Goal: Task Accomplishment & Management: Manage account settings

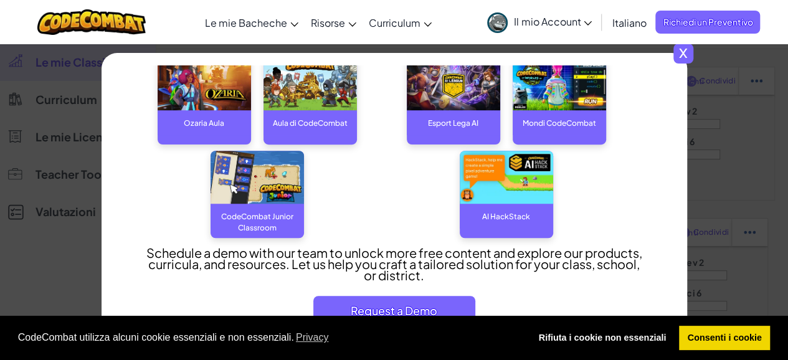
scroll to position [249, 0]
click at [683, 52] on span "x" at bounding box center [683, 54] width 20 height 20
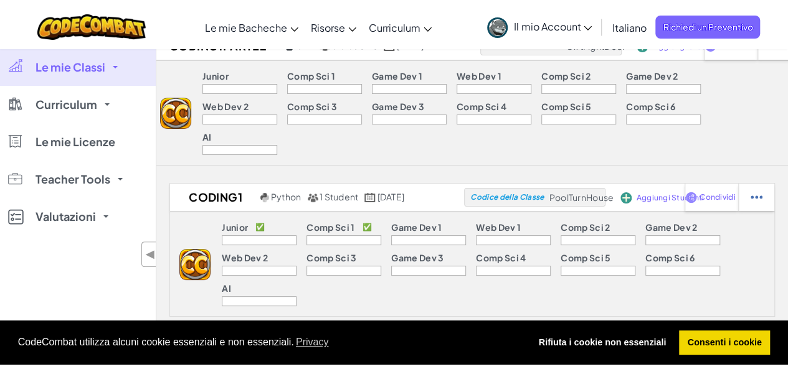
scroll to position [0, 0]
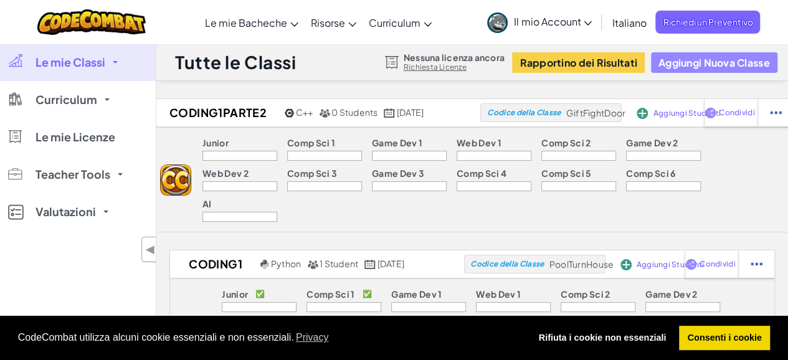
click at [709, 55] on button "Aggiungi Nuova Classe" at bounding box center [714, 62] width 126 height 21
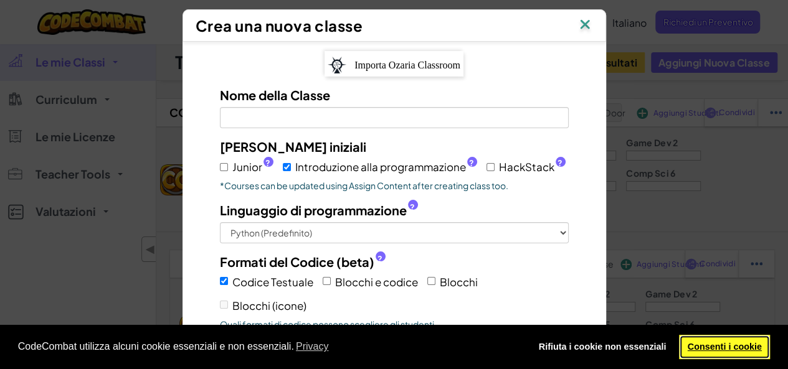
click at [697, 356] on link "Consenti i cookie" at bounding box center [724, 347] width 91 height 25
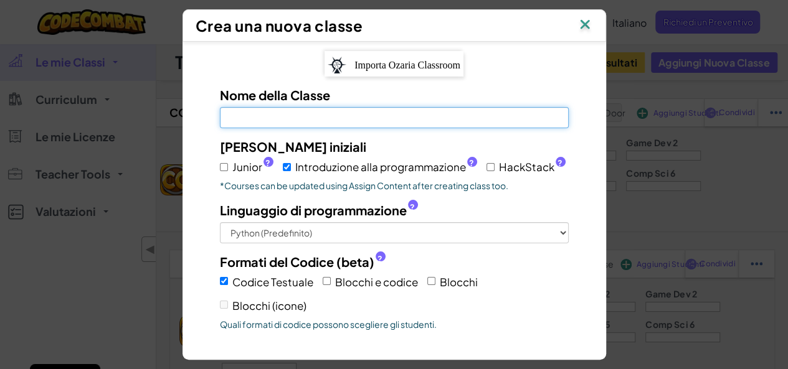
click at [258, 115] on input "Nome della Classe Campo richiesto" at bounding box center [394, 117] width 349 height 21
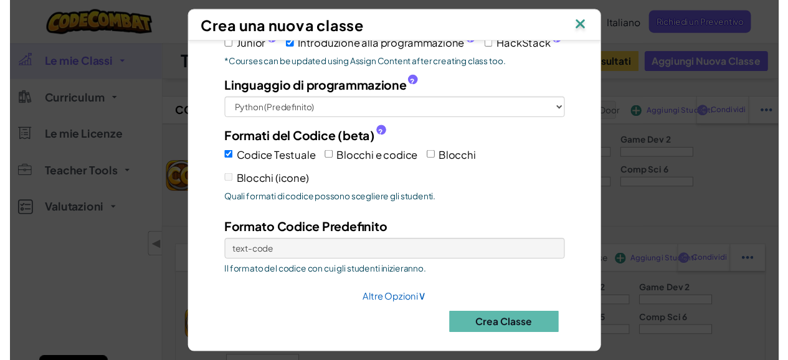
scroll to position [125, 0]
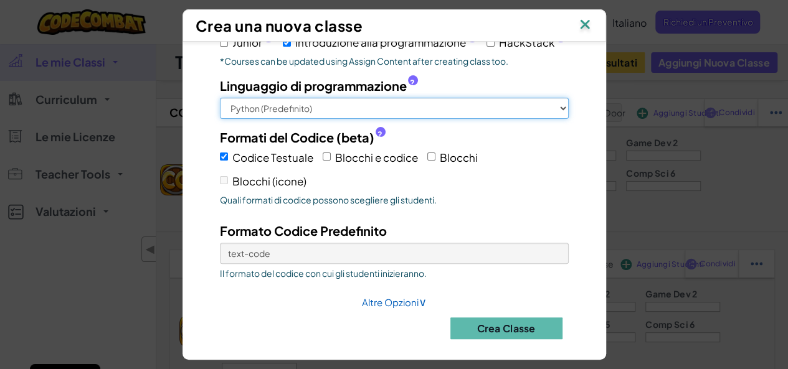
click at [331, 104] on select "Python (Predefinito) JavaScript C++ Java (Sperimentale)" at bounding box center [394, 108] width 349 height 21
click at [220, 98] on select "Python (Predefinito) JavaScript C++ Java (Sperimentale)" at bounding box center [394, 108] width 349 height 21
drag, startPoint x: 262, startPoint y: 102, endPoint x: 262, endPoint y: 109, distance: 7.5
click at [262, 102] on select "Python (Predefinito) JavaScript C++ Java (Sperimentale)" at bounding box center [394, 108] width 349 height 21
click at [220, 98] on select "Python (Predefinito) JavaScript C++ Java (Sperimentale)" at bounding box center [394, 108] width 349 height 21
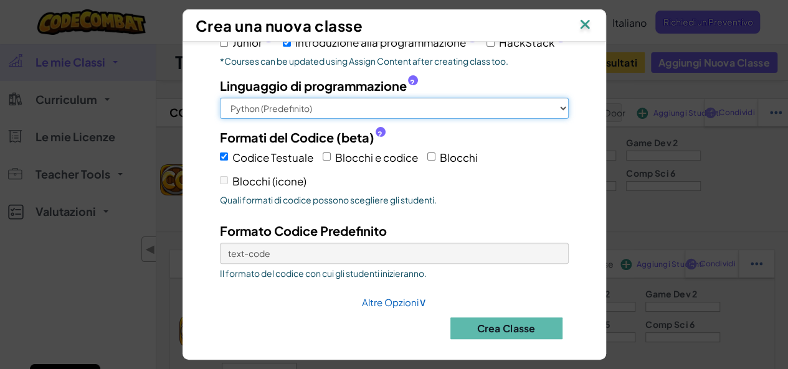
click at [255, 109] on select "Python (Predefinito) JavaScript C++ Java (Sperimentale)" at bounding box center [394, 108] width 349 height 21
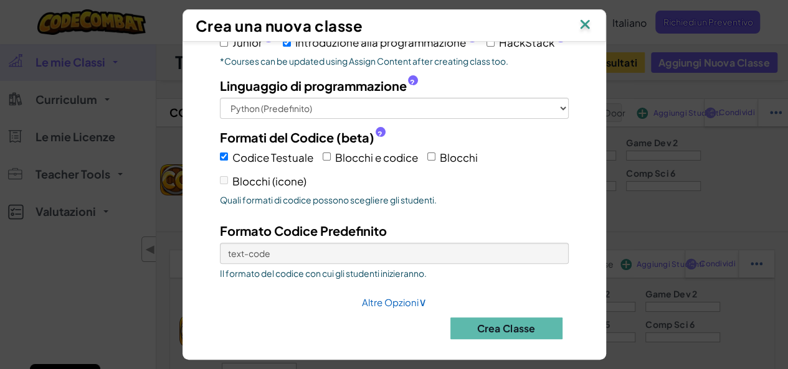
drag, startPoint x: 191, startPoint y: 176, endPoint x: 191, endPoint y: 166, distance: 10.6
click at [192, 176] on div "Importa Ozaria Classroom Nome della Classe Campo richiesto Corsi iniziali Junio…" at bounding box center [394, 138] width 405 height 422
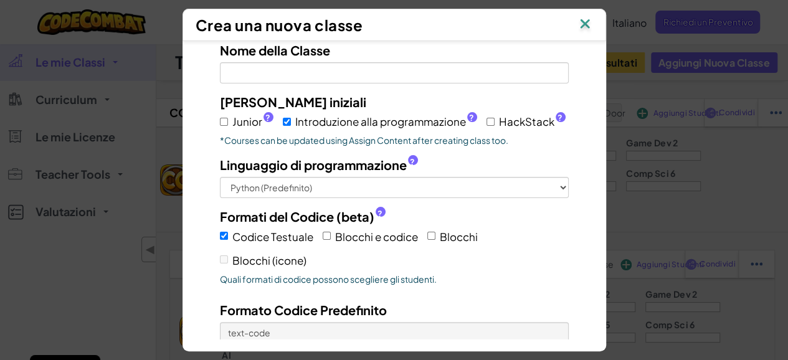
scroll to position [0, 0]
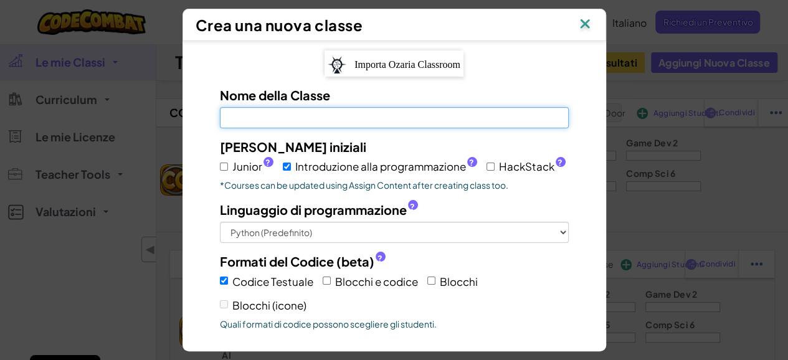
click at [251, 103] on div "Nome della Classe Campo richiesto" at bounding box center [394, 107] width 367 height 42
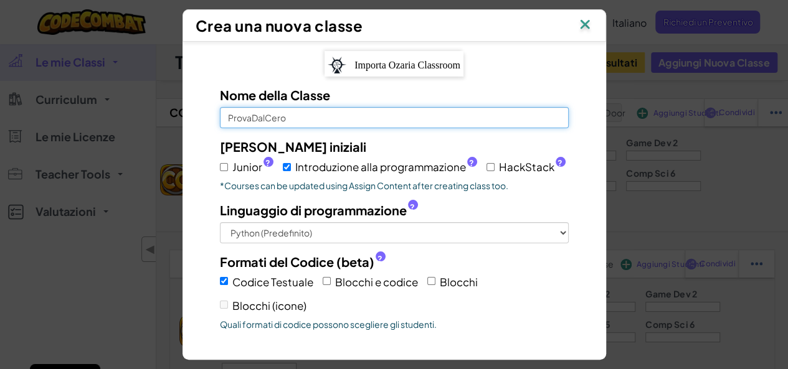
type input "ProvaDalCero"
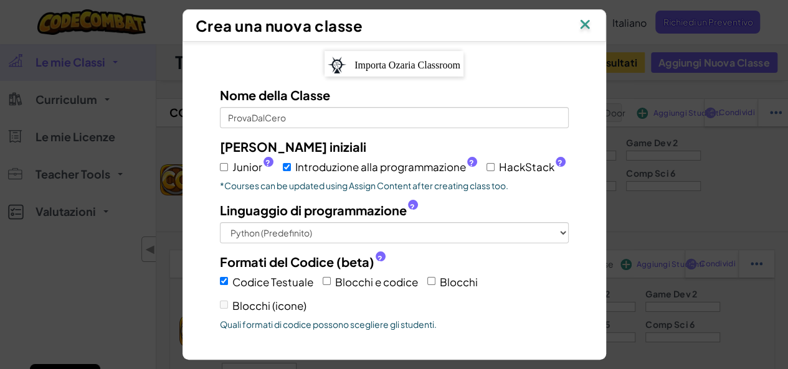
click at [225, 72] on div "Importa Ozaria Classroom Nome della Classe ProvaDalCero Corsi iniziali Junior ?…" at bounding box center [394, 262] width 405 height 422
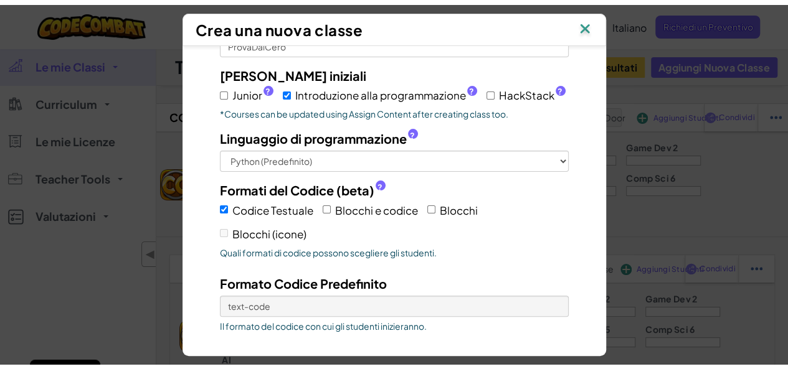
scroll to position [128, 0]
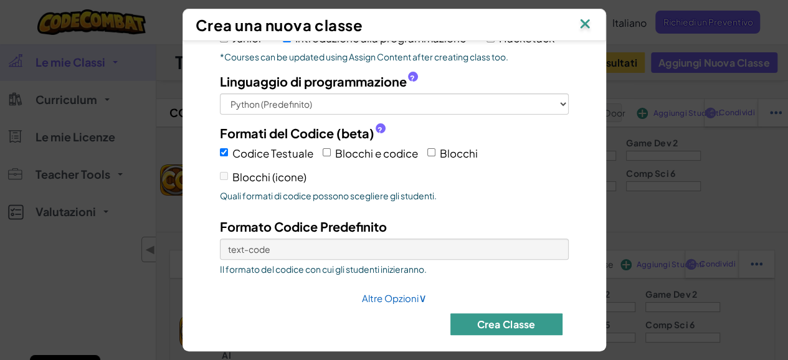
click at [498, 313] on button "Crea Classe" at bounding box center [506, 324] width 112 height 22
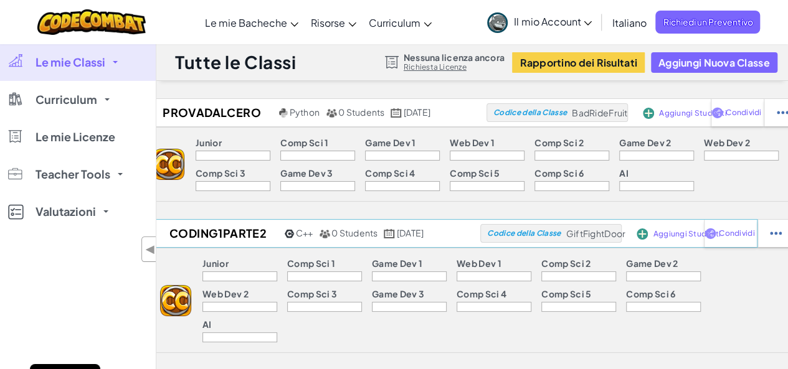
drag, startPoint x: 152, startPoint y: 252, endPoint x: 152, endPoint y: 240, distance: 12.5
click at [152, 252] on span "◀" at bounding box center [150, 249] width 11 height 18
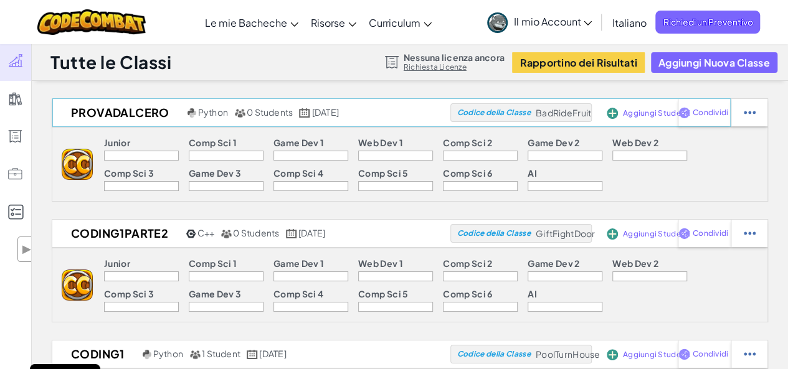
click at [653, 110] on span "Aggiungi Studenti" at bounding box center [657, 113] width 68 height 7
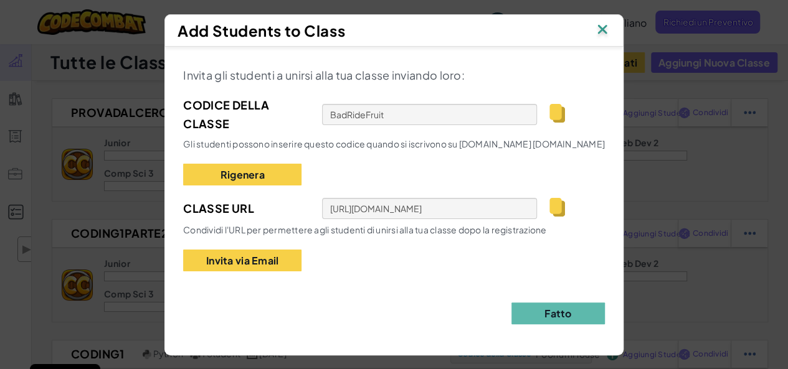
click at [610, 29] on img at bounding box center [602, 30] width 16 height 19
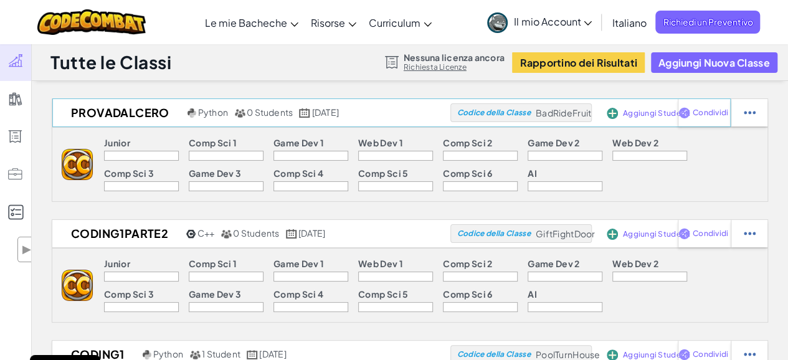
click at [648, 114] on span "Aggiungi Studenti" at bounding box center [657, 113] width 68 height 7
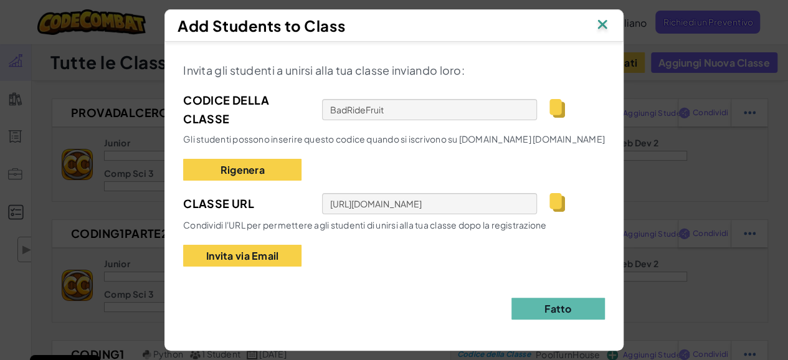
click at [610, 27] on img at bounding box center [602, 25] width 16 height 19
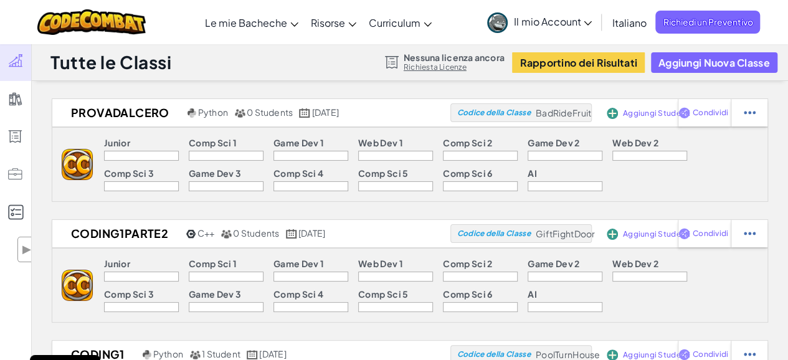
click at [559, 22] on span "Il mio Account" at bounding box center [553, 21] width 78 height 13
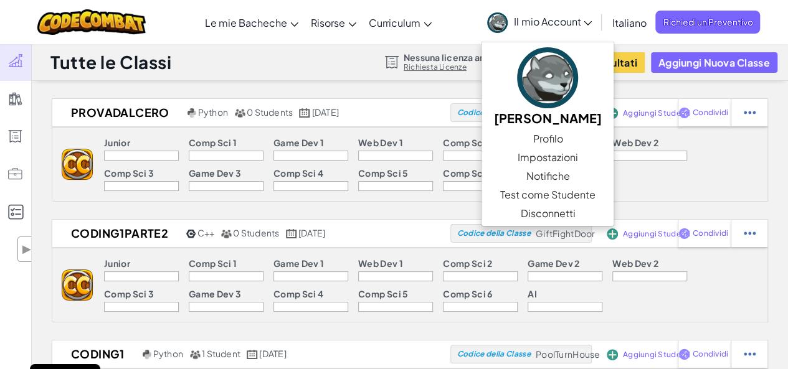
click at [584, 25] on icon at bounding box center [588, 23] width 8 height 4
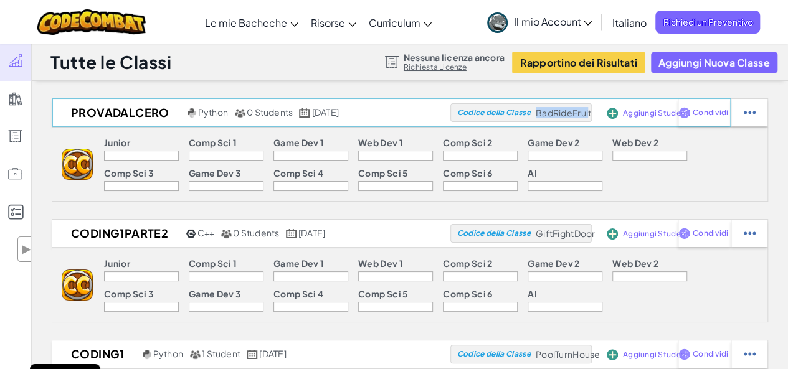
drag, startPoint x: 538, startPoint y: 110, endPoint x: 591, endPoint y: 113, distance: 53.0
click at [591, 113] on span "BadRideFruit" at bounding box center [563, 112] width 55 height 11
click at [566, 112] on span "BadRideFruit" at bounding box center [563, 112] width 55 height 11
click at [554, 23] on span "Il mio Account" at bounding box center [553, 21] width 78 height 13
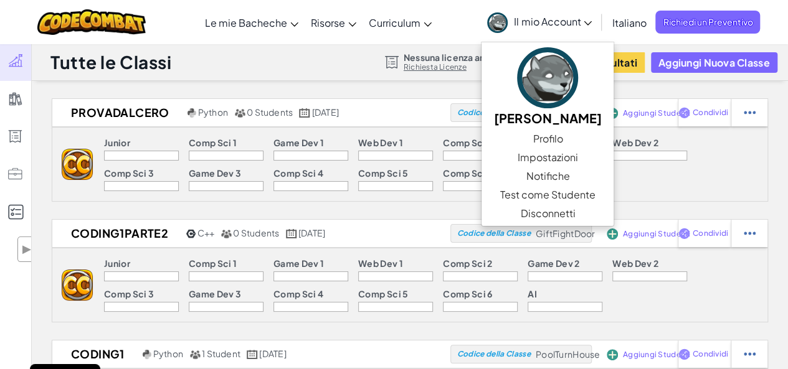
click at [584, 25] on icon at bounding box center [588, 23] width 8 height 4
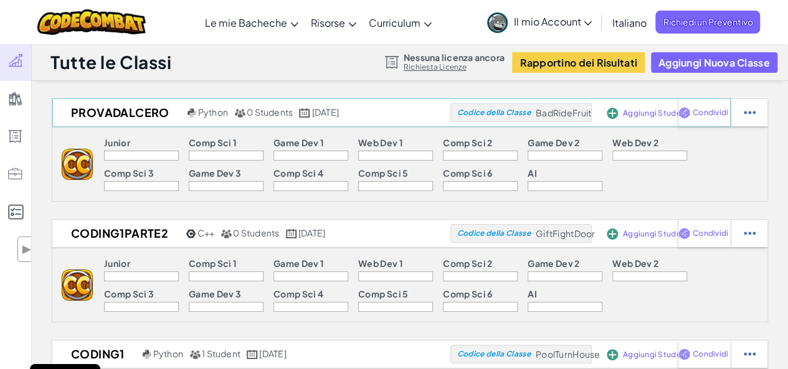
click at [635, 118] on div "Aggiungi Studenti" at bounding box center [631, 112] width 55 height 29
click at [659, 111] on span "Aggiungi Studenti" at bounding box center [657, 113] width 68 height 7
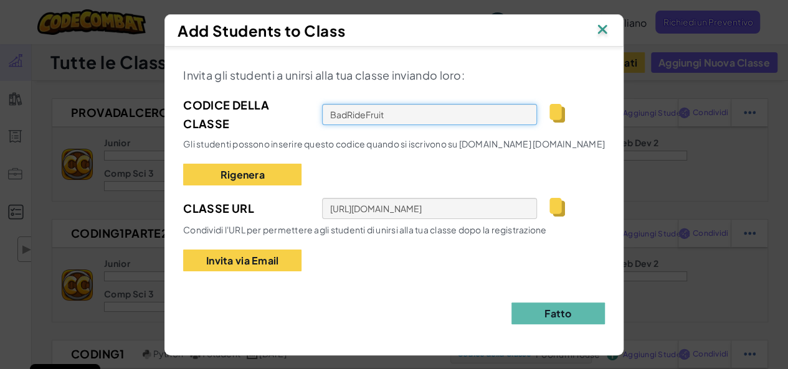
drag, startPoint x: 389, startPoint y: 114, endPoint x: 349, endPoint y: 114, distance: 40.5
click at [349, 114] on input "BadRideFruit" at bounding box center [429, 114] width 215 height 21
click at [380, 169] on div "Invita gli studenti a unirsi alla tua classe inviando loro: Codice della Classe…" at bounding box center [394, 168] width 422 height 206
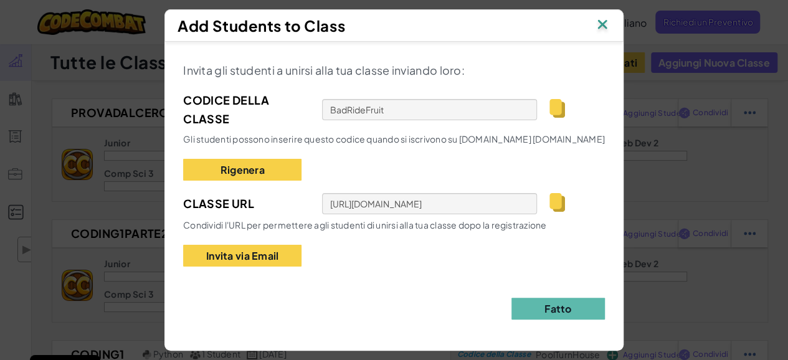
click at [608, 22] on img at bounding box center [602, 25] width 16 height 19
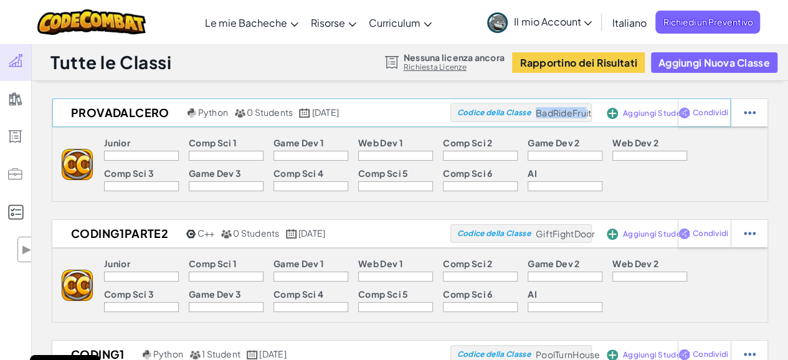
drag, startPoint x: 541, startPoint y: 108, endPoint x: 586, endPoint y: 116, distance: 46.3
click at [586, 116] on span "BadRideFruit" at bounding box center [563, 112] width 55 height 11
click at [583, 114] on span "BadRideFruit" at bounding box center [563, 112] width 55 height 11
drag, startPoint x: 415, startPoint y: 61, endPoint x: 490, endPoint y: 56, distance: 74.9
click at [490, 56] on span "Nessuna licenza ancora" at bounding box center [454, 57] width 101 height 10
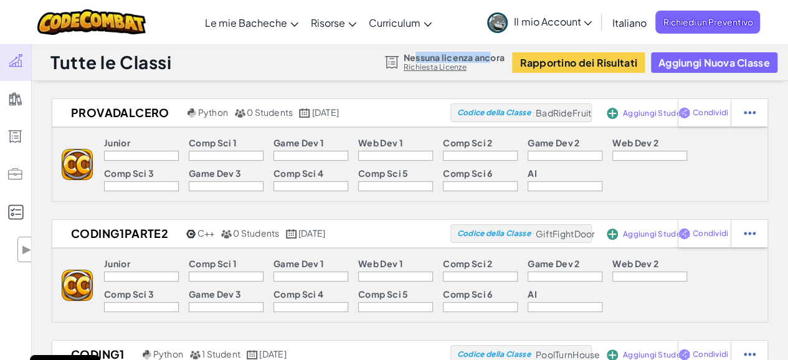
click at [488, 60] on span "Nessuna licenza ancora" at bounding box center [454, 57] width 101 height 10
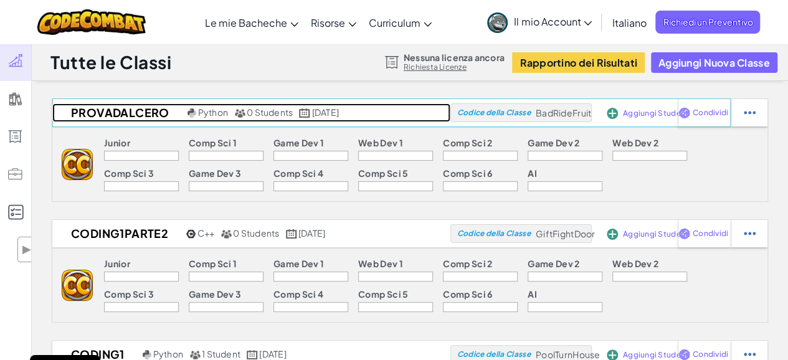
click at [110, 120] on h2 "ProvaDalCero" at bounding box center [118, 112] width 132 height 19
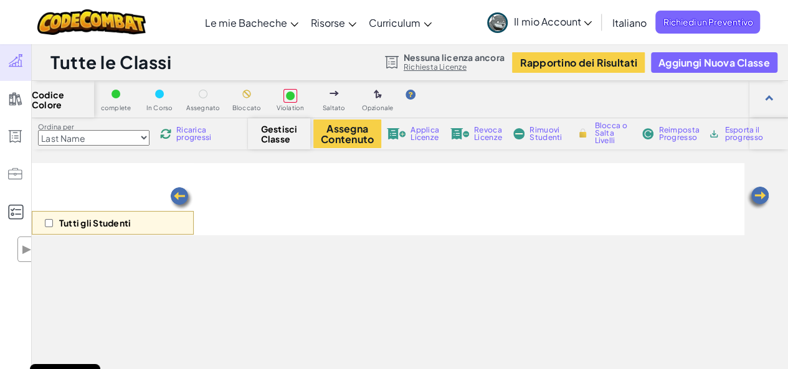
select select "560f1a9f22961295f9427742"
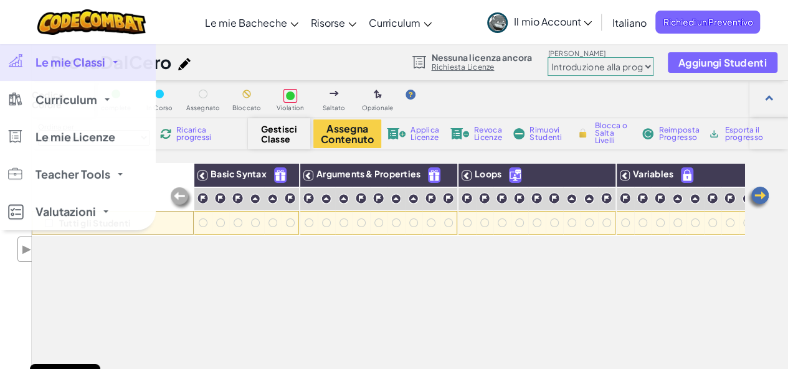
click at [17, 55] on div at bounding box center [15, 61] width 18 height 14
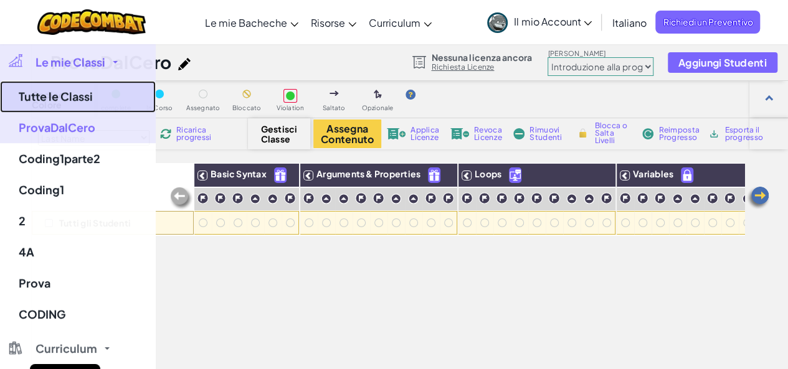
click at [59, 90] on link "Tutte le Classi" at bounding box center [78, 97] width 156 height 32
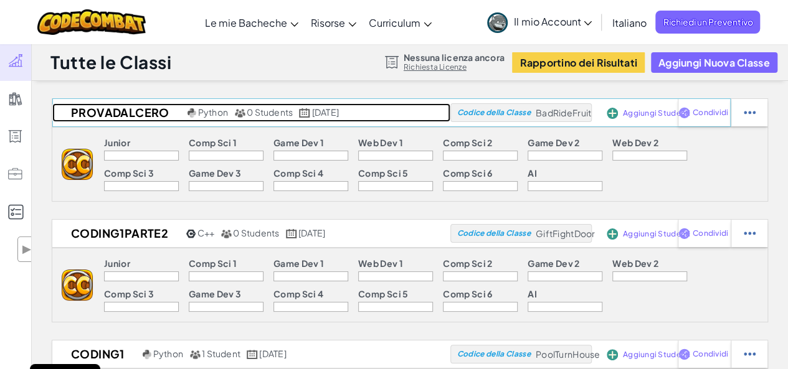
click at [117, 115] on h2 "ProvaDalCero" at bounding box center [118, 112] width 132 height 19
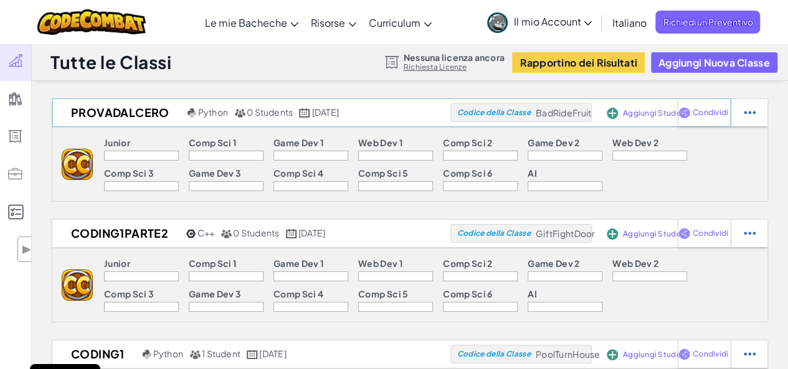
select select "560f1a9f22961295f9427742"
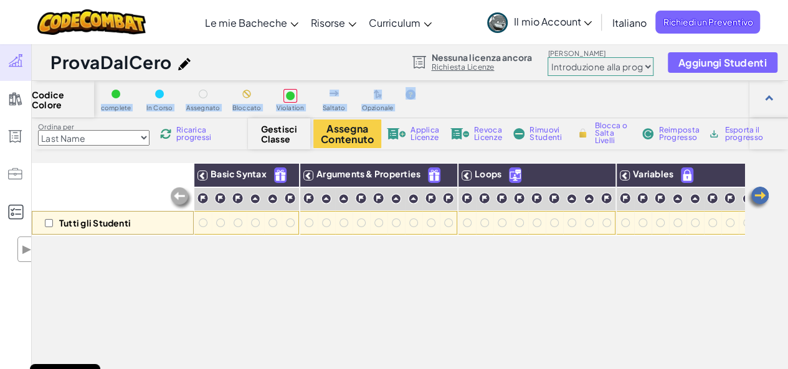
drag, startPoint x: 116, startPoint y: 92, endPoint x: 417, endPoint y: 97, distance: 301.5
click at [417, 97] on div "complete In Corso Assegnato Bloccato Violation Saltato Opzionale" at bounding box center [261, 99] width 334 height 24
click at [445, 99] on div "Codice Colore complete In Corso Assegnato Bloccato Violation Saltato Opzionale" at bounding box center [410, 99] width 756 height 37
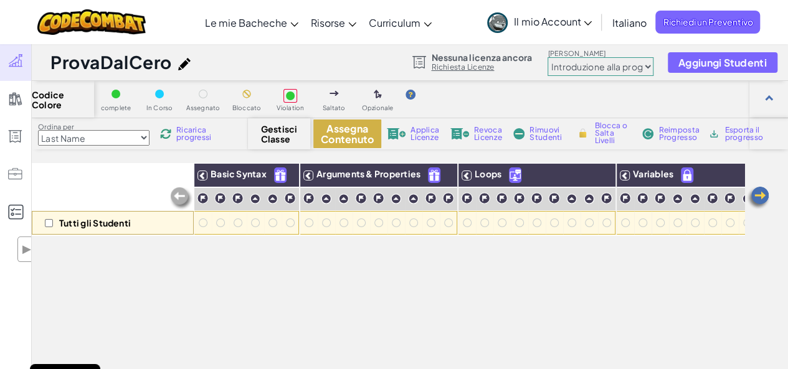
click at [324, 135] on button "Assegna Contenuto" at bounding box center [347, 134] width 68 height 29
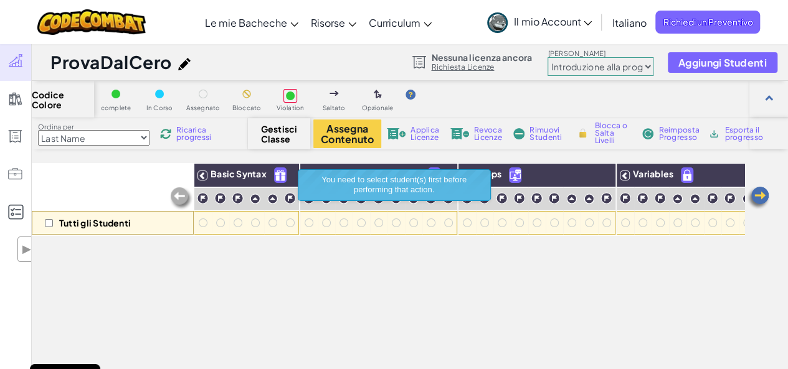
click at [236, 256] on div "Tutti gli Studenti Basic Syntax Arguments & Properties Loops Variables" at bounding box center [388, 337] width 713 height 349
click at [169, 170] on div "Tutti gli Studenti" at bounding box center [113, 199] width 162 height 72
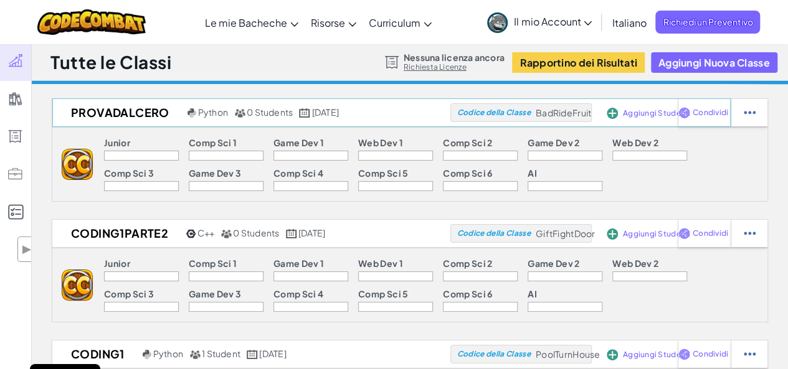
click at [634, 116] on span "Aggiungi Studenti" at bounding box center [657, 113] width 68 height 7
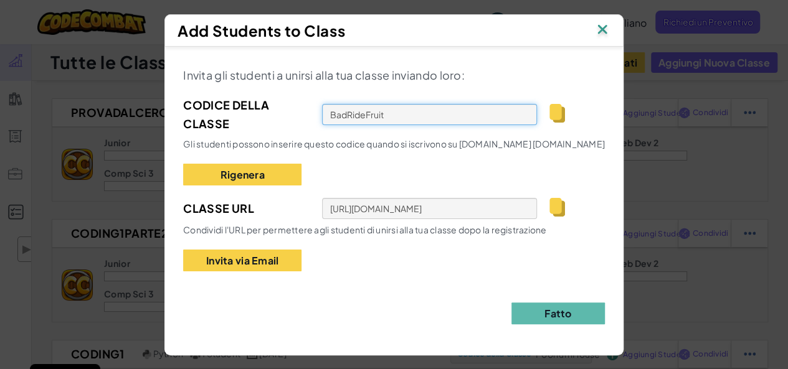
drag, startPoint x: 392, startPoint y: 115, endPoint x: 322, endPoint y: 123, distance: 70.8
click at [322, 123] on input "BadRideFruit" at bounding box center [429, 114] width 215 height 21
drag, startPoint x: 348, startPoint y: 115, endPoint x: 561, endPoint y: 125, distance: 212.6
click at [561, 125] on div "Codice della Classe BadRideFruit" at bounding box center [394, 114] width 422 height 37
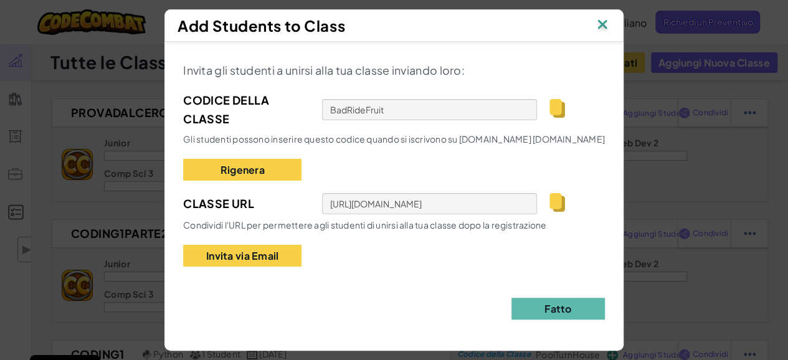
click at [610, 26] on img at bounding box center [602, 25] width 16 height 19
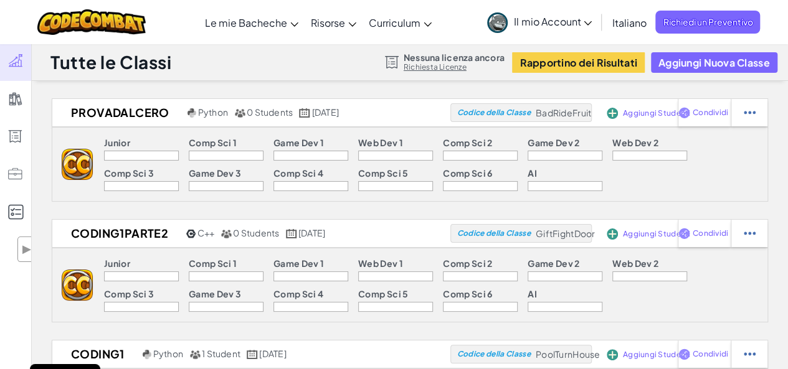
click at [583, 19] on span "Il mio Account" at bounding box center [553, 21] width 78 height 13
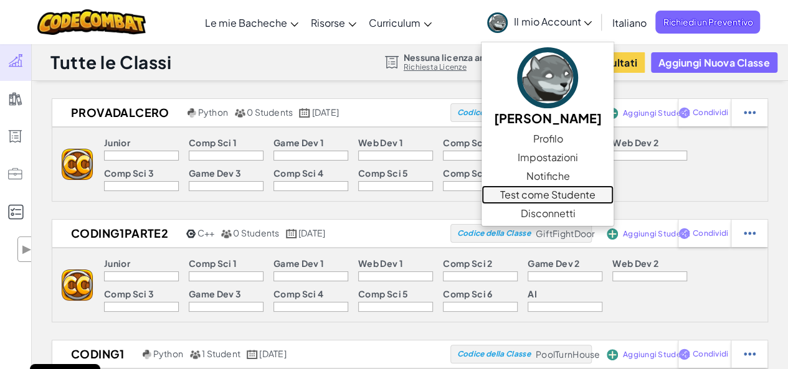
click at [546, 197] on link "Test come Studente" at bounding box center [547, 195] width 132 height 19
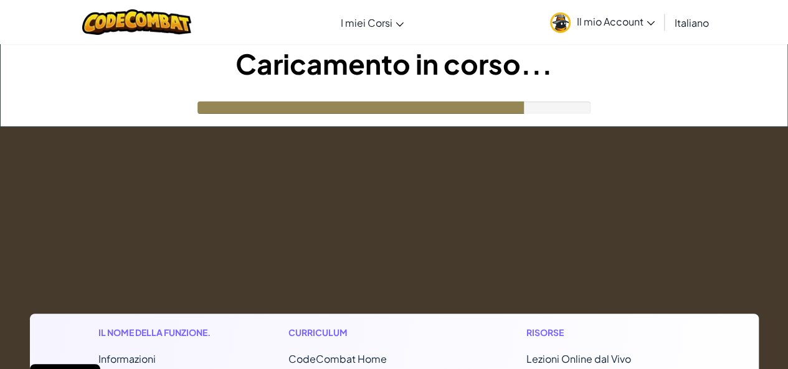
click at [771, 64] on h1 "Caricamento in corso..." at bounding box center [394, 63] width 787 height 39
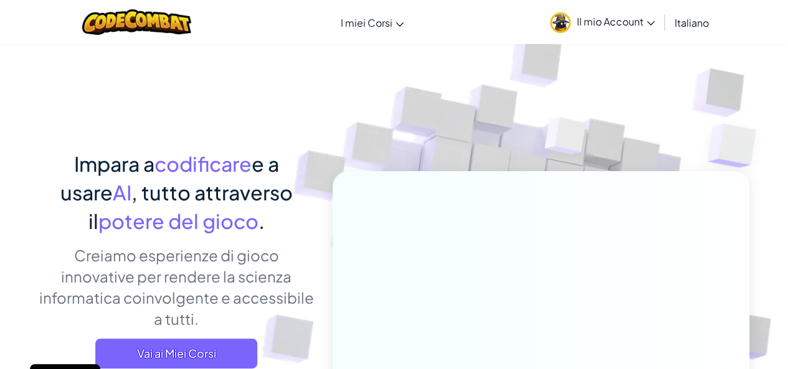
click at [525, 19] on div "[MEDICAL_DATA] navigazione I miei Corsi Aula di CodeCombat Ozaria Aula Esport L…" at bounding box center [394, 22] width 794 height 44
drag, startPoint x: 648, startPoint y: 20, endPoint x: 640, endPoint y: 32, distance: 14.0
click at [647, 20] on span "Il mio Account" at bounding box center [616, 21] width 78 height 13
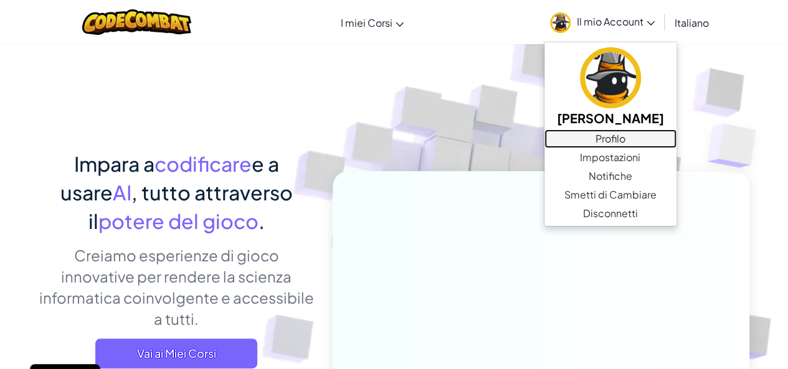
click at [595, 141] on link "Profilo" at bounding box center [610, 139] width 132 height 19
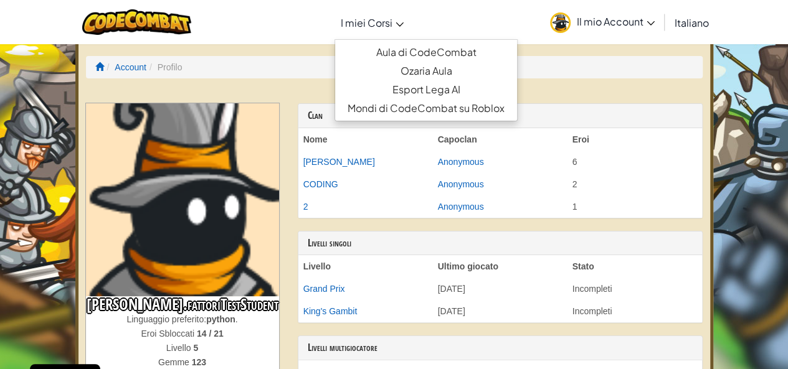
click at [405, 23] on link "I miei Corsi" at bounding box center [371, 23] width 75 height 34
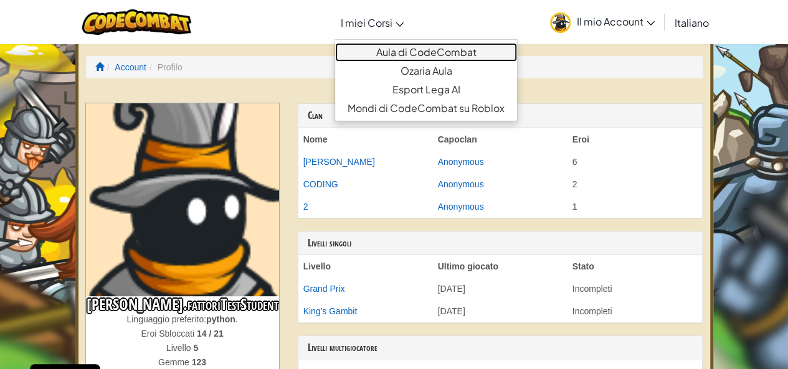
click at [416, 52] on link "Aula di CodeCombat" at bounding box center [426, 52] width 182 height 19
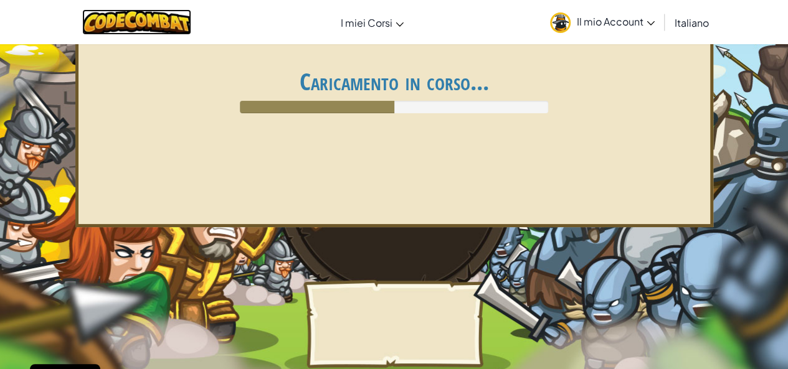
click at [140, 19] on img at bounding box center [136, 22] width 109 height 26
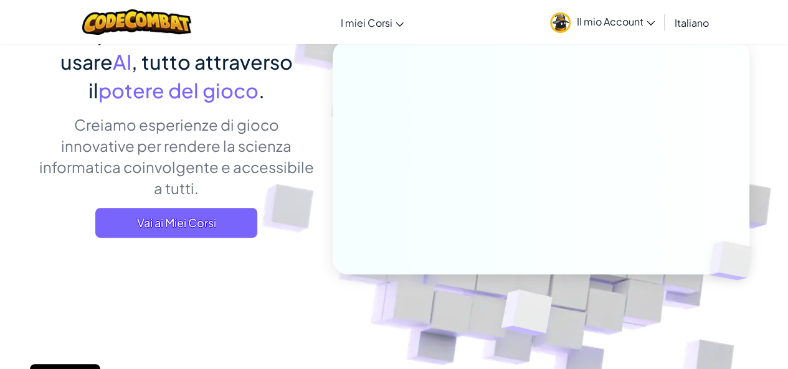
scroll to position [125, 0]
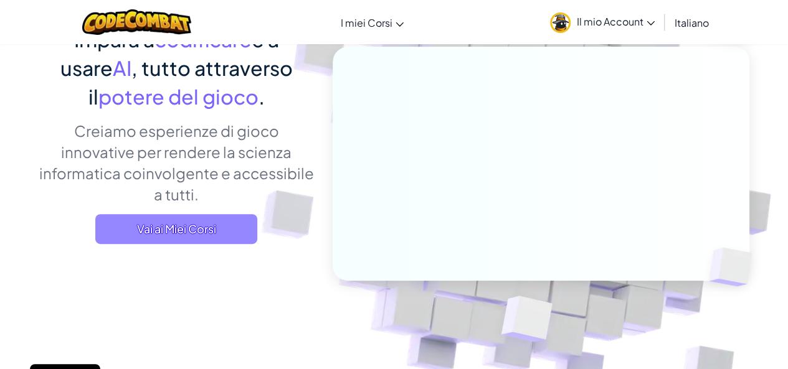
click at [144, 236] on span "Vai ai Miei Corsi" at bounding box center [176, 229] width 162 height 30
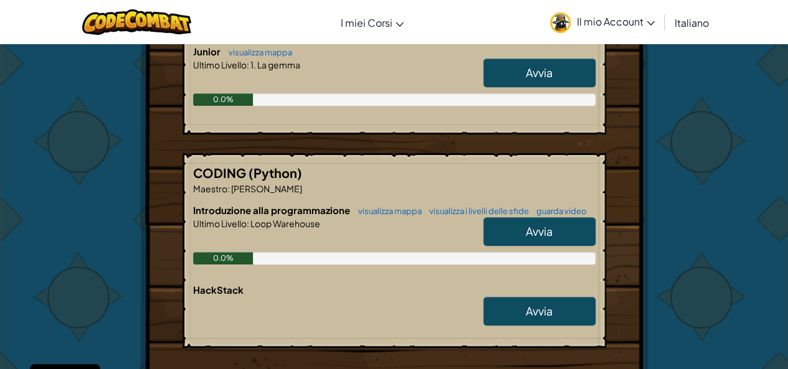
scroll to position [311, 0]
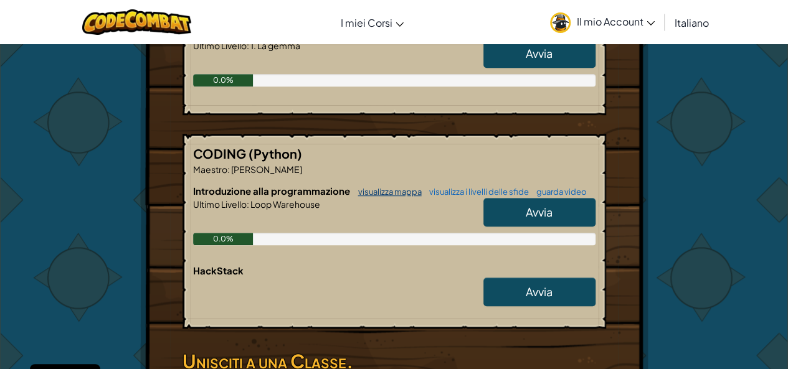
click at [384, 187] on link "visualizza mappa" at bounding box center [387, 192] width 70 height 10
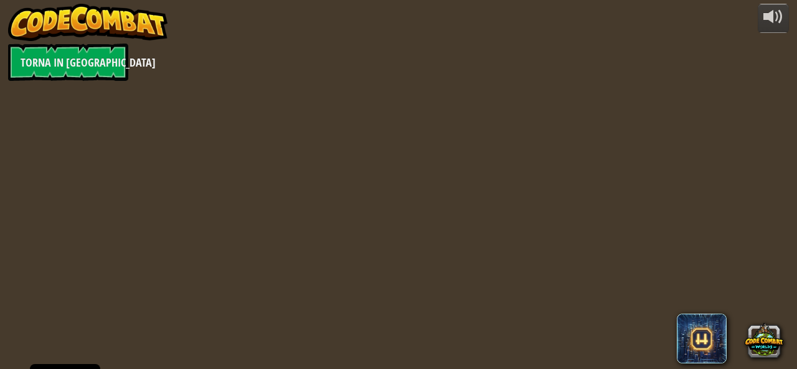
select select "it"
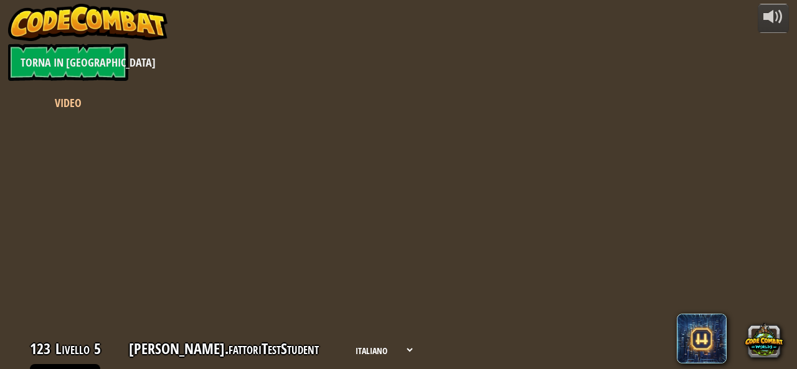
select select "it"
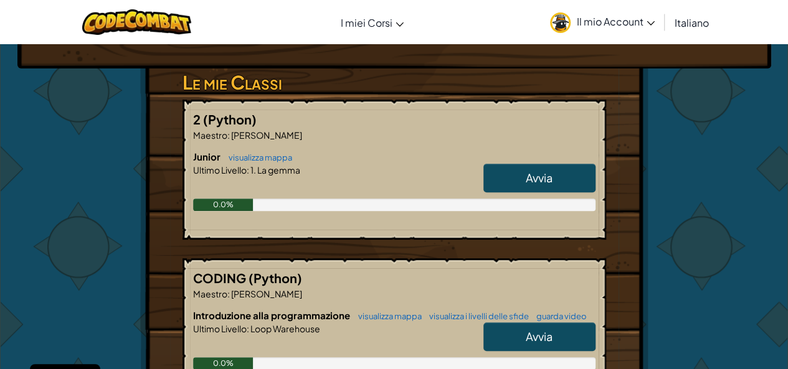
scroll to position [311, 0]
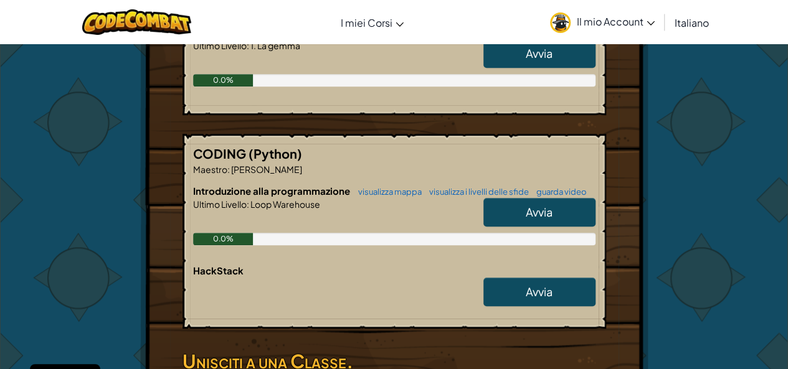
click at [193, 270] on span "HackStack" at bounding box center [218, 271] width 50 height 12
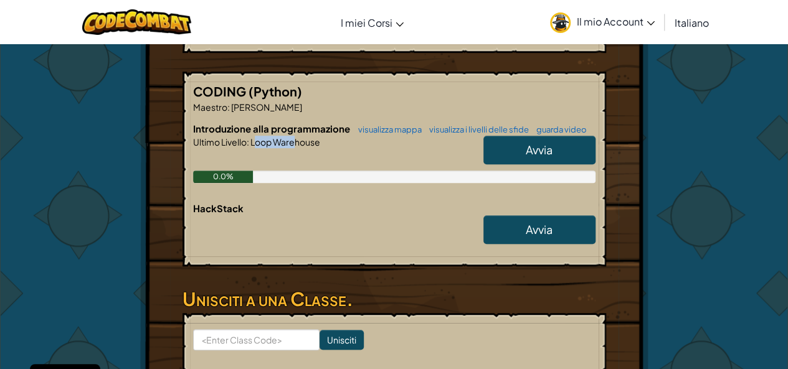
drag, startPoint x: 255, startPoint y: 139, endPoint x: 297, endPoint y: 136, distance: 41.8
click at [297, 136] on span "Loop Warehouse" at bounding box center [284, 141] width 71 height 11
click at [298, 136] on span "Loop Warehouse" at bounding box center [284, 141] width 71 height 11
click at [645, 32] on link "Il mio Account" at bounding box center [602, 21] width 117 height 39
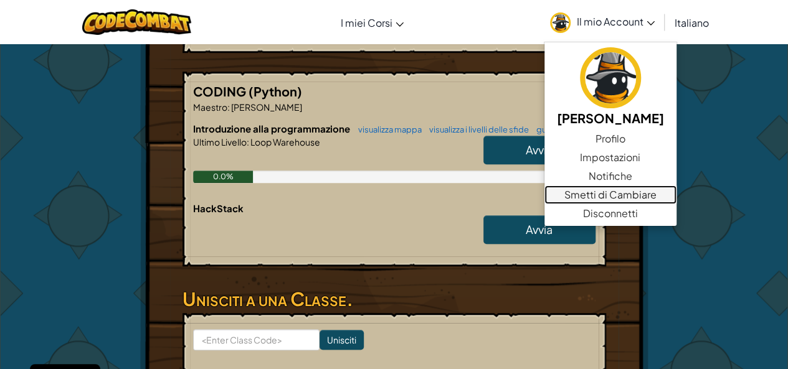
click at [615, 192] on link "Smetti di Cambiare" at bounding box center [610, 195] width 132 height 19
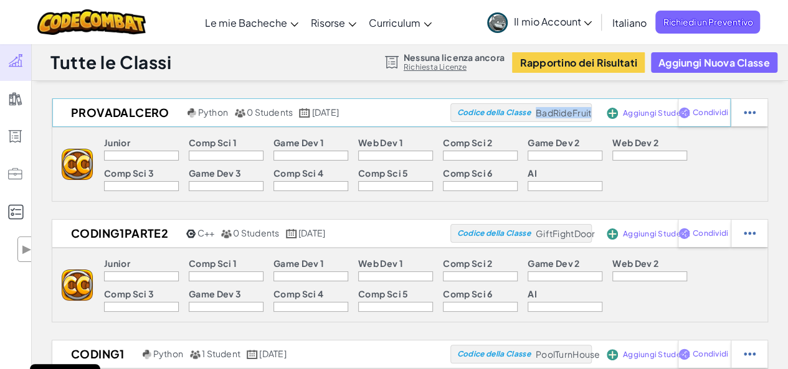
drag, startPoint x: 533, startPoint y: 112, endPoint x: 594, endPoint y: 115, distance: 61.1
click at [592, 115] on div "Codice della Classe BadRideFruit" at bounding box center [520, 112] width 141 height 19
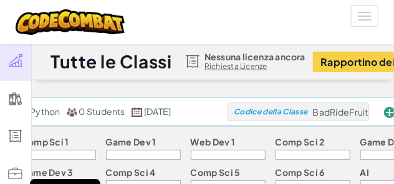
drag, startPoint x: 305, startPoint y: 88, endPoint x: 228, endPoint y: 109, distance: 79.5
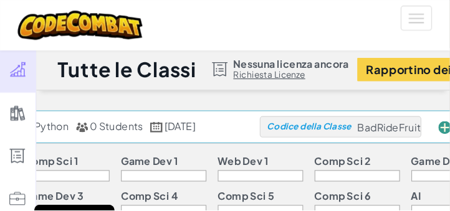
scroll to position [2, 0]
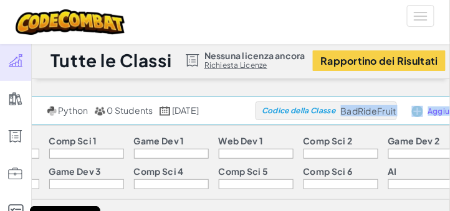
drag, startPoint x: 369, startPoint y: 113, endPoint x: 426, endPoint y: 113, distance: 56.7
click at [426, 113] on div "ProvaDalCero Python 0 Students settembre 29º, 2025 Codice della Classe BadRideF…" at bounding box center [223, 111] width 620 height 29
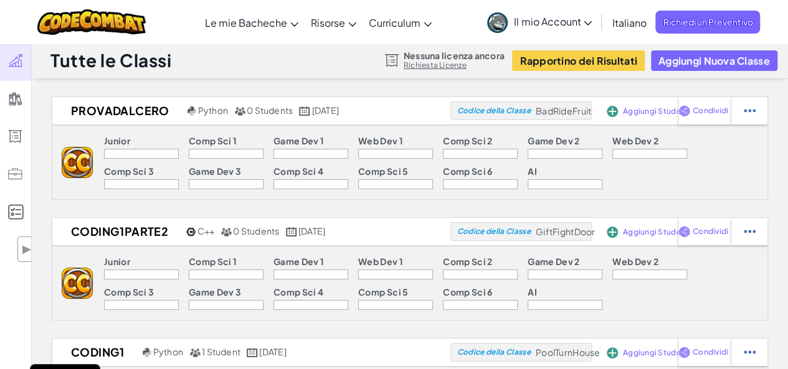
click at [722, 172] on div "Junior Comp Sci 1 Game Dev 1 Web Dev 1 Comp Sci 2 Game Dev 2 Web Dev 2 Comp Sci…" at bounding box center [430, 162] width 675 height 73
click at [557, 28] on link "Il mio Account" at bounding box center [539, 21] width 117 height 39
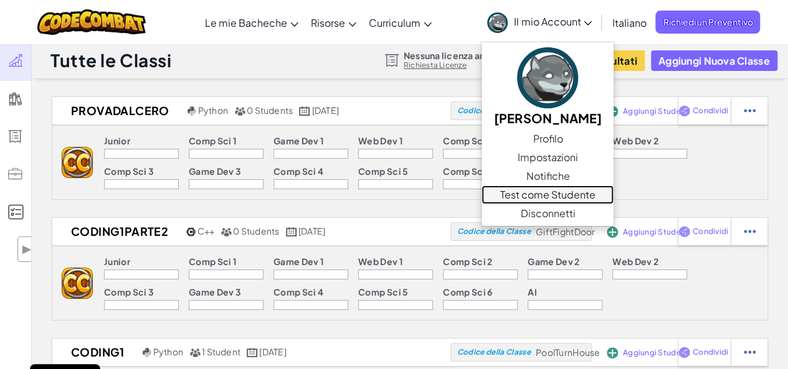
click at [547, 192] on link "Test come Studente" at bounding box center [547, 195] width 132 height 19
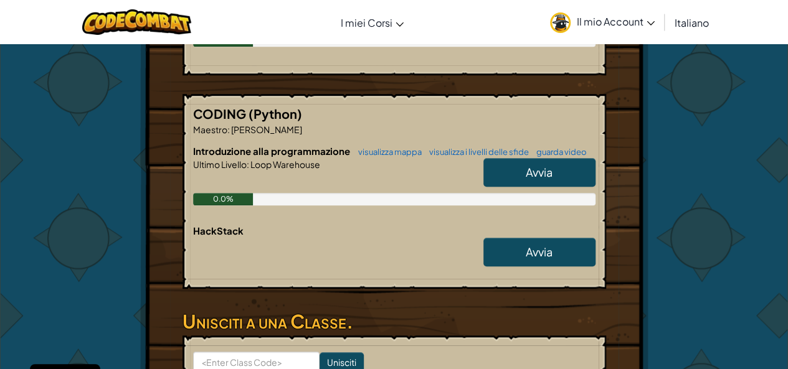
scroll to position [436, 0]
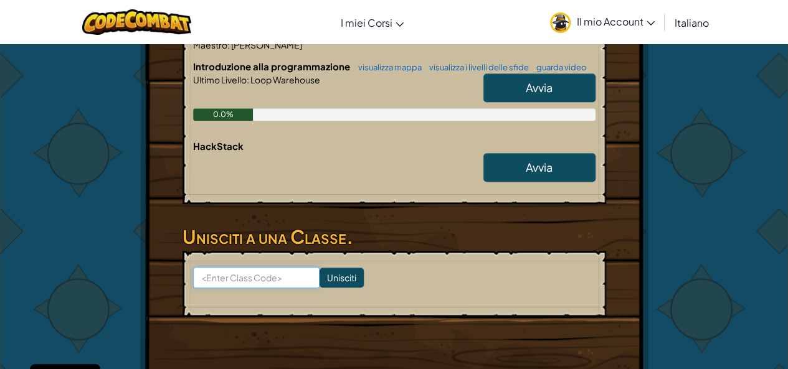
click at [286, 278] on input at bounding box center [256, 277] width 126 height 21
type input "BadRideFruit"
click at [331, 266] on form "BadRideFruit Unisciti" at bounding box center [394, 284] width 424 height 66
click at [330, 268] on input "Unisciti" at bounding box center [342, 278] width 44 height 20
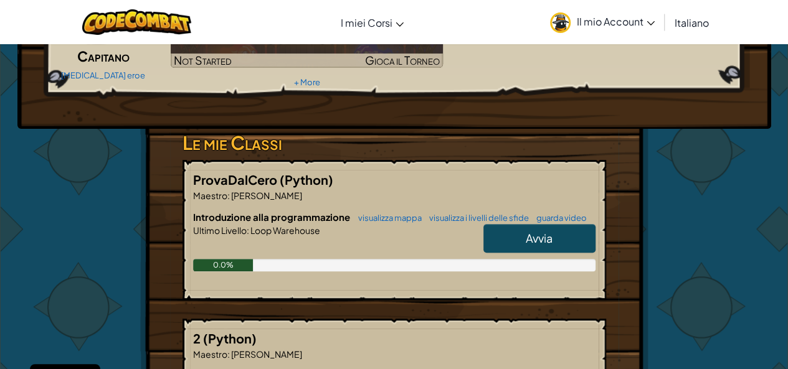
scroll to position [125, 0]
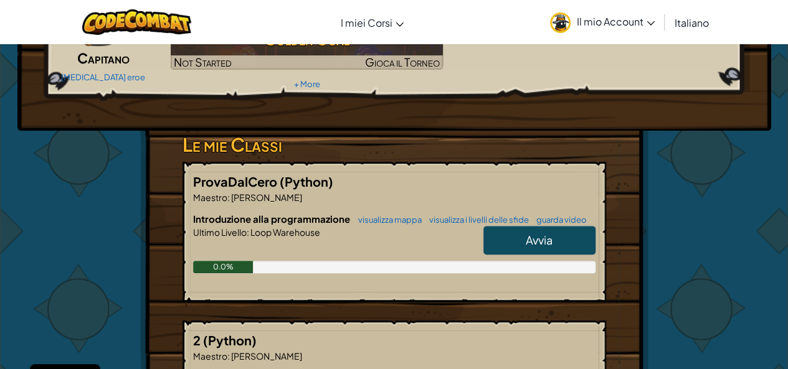
click at [518, 234] on link "Avvia" at bounding box center [539, 240] width 112 height 29
select select "it"
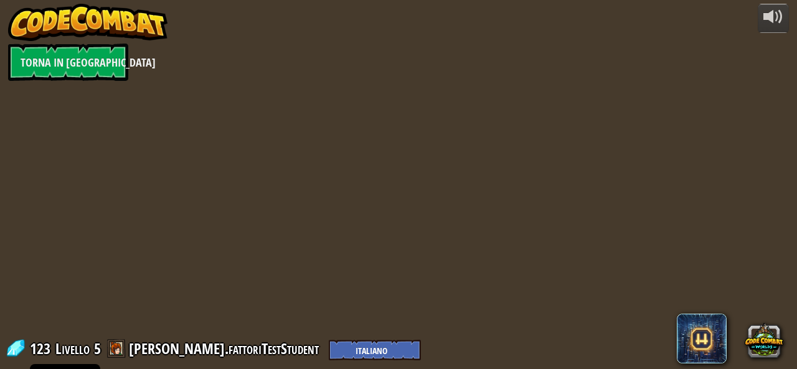
select select "it"
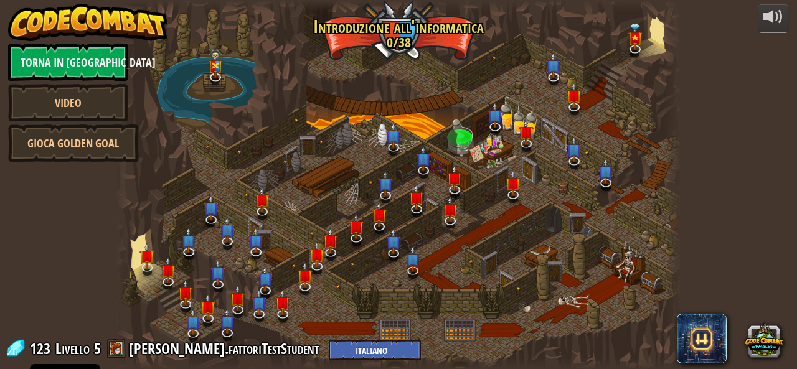
select select "it"
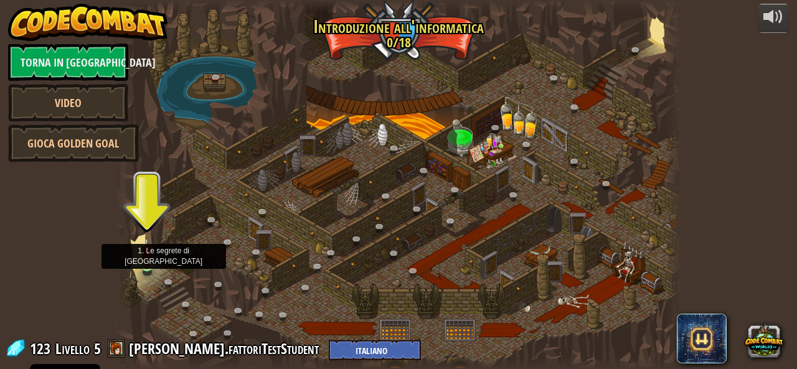
click at [147, 262] on img at bounding box center [147, 251] width 13 height 29
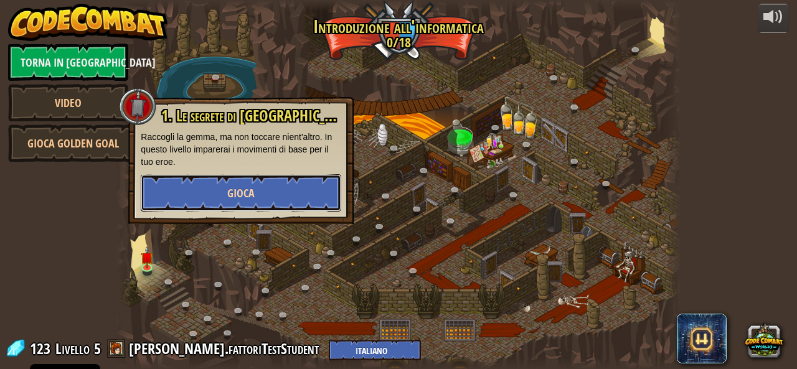
click at [248, 194] on span "Gioca" at bounding box center [240, 194] width 27 height 16
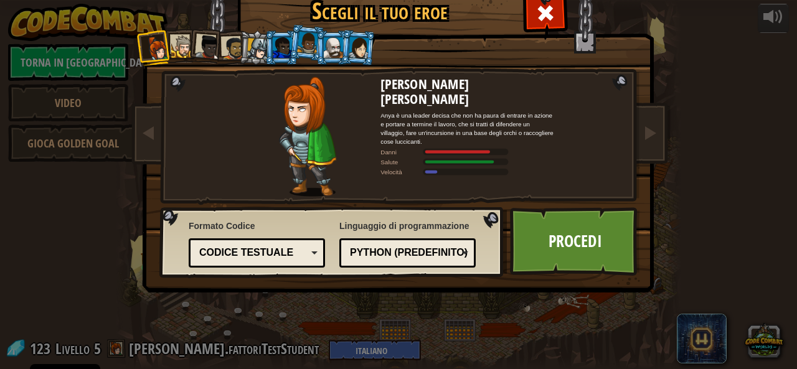
click at [256, 256] on div "Codice Testuale" at bounding box center [253, 253] width 108 height 14
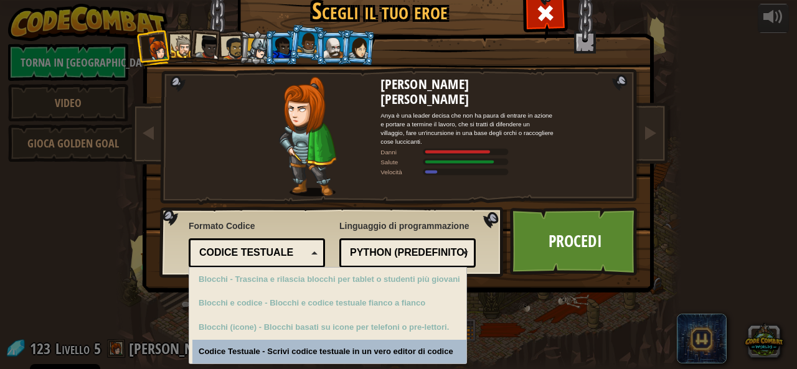
click at [303, 230] on span "Formato Codice" at bounding box center [257, 226] width 136 height 12
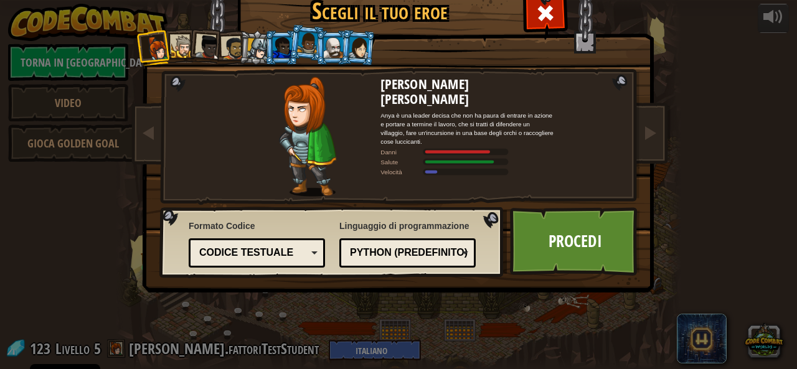
click at [442, 258] on div "Python (Predefinito)" at bounding box center [404, 253] width 108 height 14
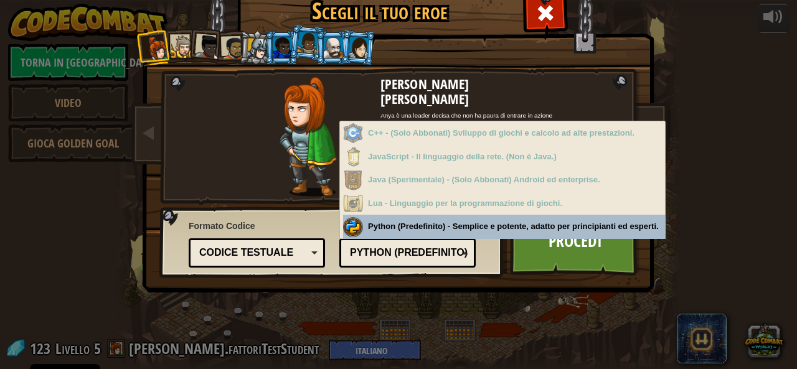
click at [320, 217] on div "Formato Codice Codice Testuale Blocchi e codice Blocchi Blocchi (icone) Codice …" at bounding box center [332, 243] width 337 height 64
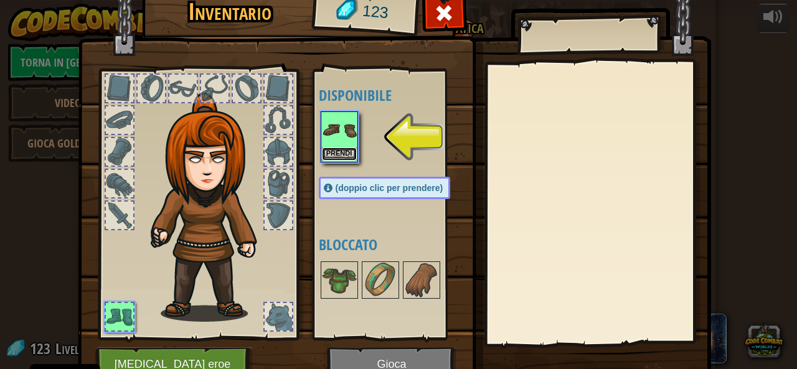
click at [336, 155] on button "Prendi" at bounding box center [339, 154] width 35 height 13
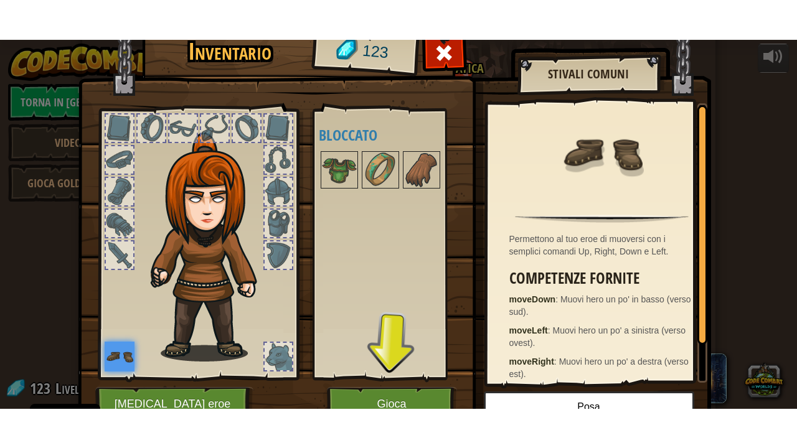
scroll to position [60, 0]
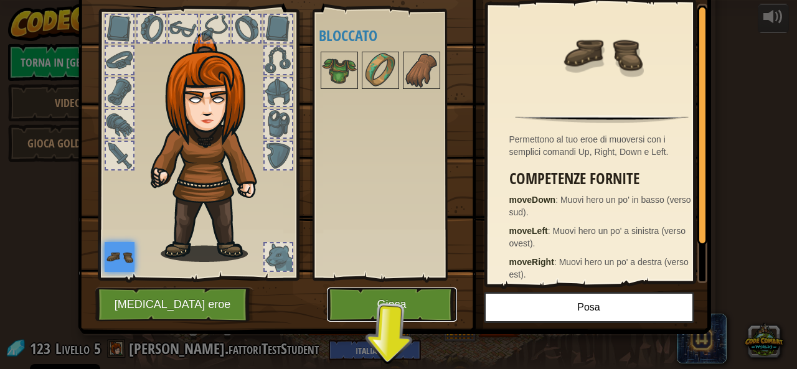
click at [361, 301] on button "Gioca" at bounding box center [392, 305] width 130 height 34
